Goal: Check status: Check status

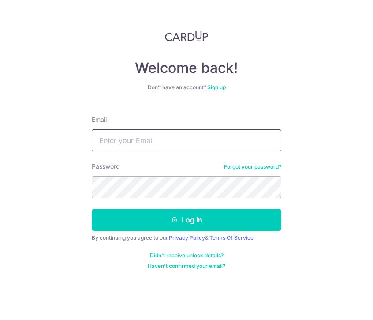
type input "[EMAIL_ADDRESS][DOMAIN_NAME]"
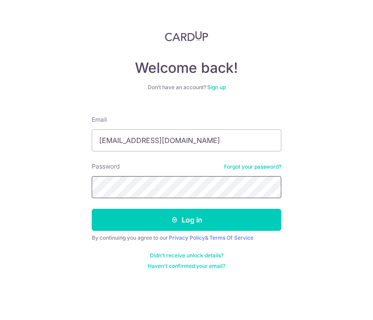
click at [187, 220] on button "Log in" at bounding box center [187, 220] width 190 height 22
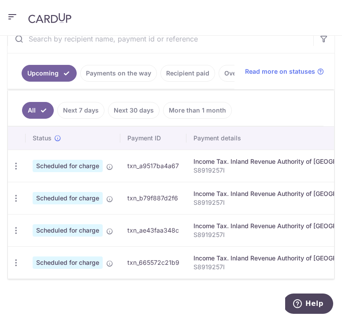
scroll to position [210, 0]
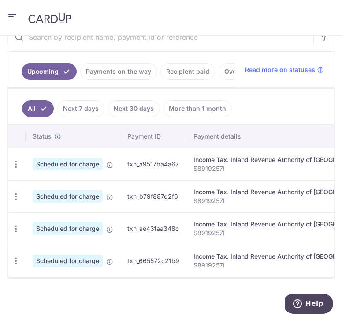
click at [113, 65] on link "Payments on the way" at bounding box center [118, 71] width 77 height 17
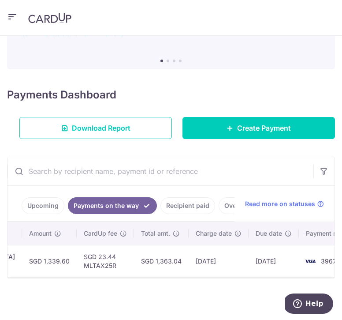
scroll to position [0, 348]
click at [190, 198] on link "Recipient paid" at bounding box center [188, 205] width 55 height 17
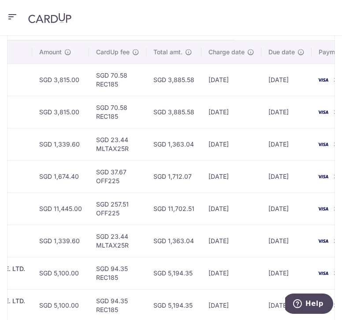
scroll to position [258, 0]
